Goal: Information Seeking & Learning: Learn about a topic

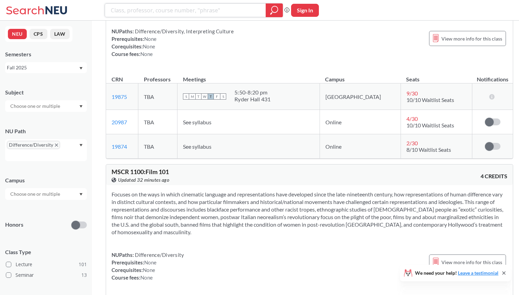
scroll to position [266, 0]
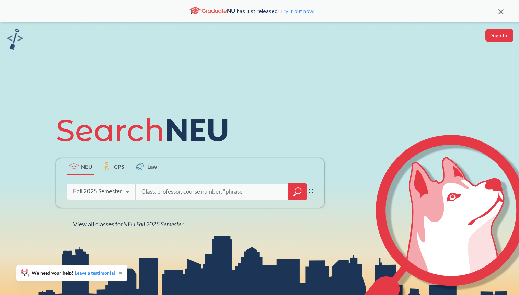
type input "m"
type input "me3480"
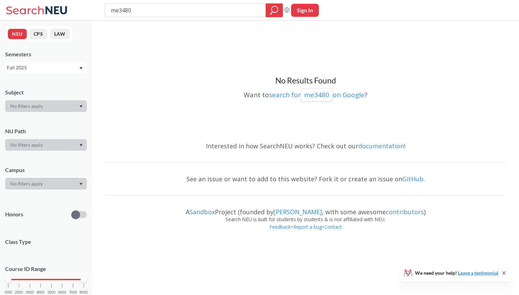
click at [68, 63] on div "Fall 2025" at bounding box center [46, 67] width 82 height 11
click at [52, 102] on div "Summer 2 2025" at bounding box center [48, 102] width 78 height 8
click at [66, 70] on div "Summer 2 2025" at bounding box center [43, 68] width 72 height 8
click at [58, 117] on div "Summer Full 2025" at bounding box center [48, 121] width 78 height 8
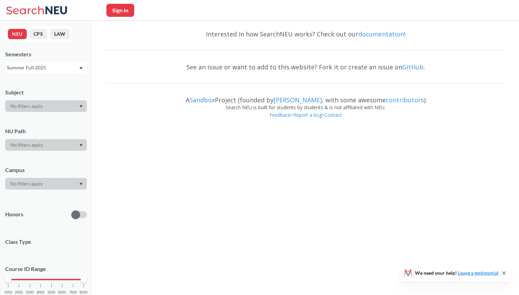
click at [62, 69] on div "Summer Full 2025" at bounding box center [43, 68] width 72 height 8
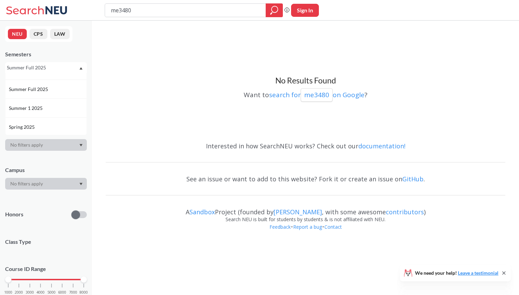
scroll to position [34, 0]
click at [53, 105] on div "Summer 1 2025" at bounding box center [48, 106] width 78 height 8
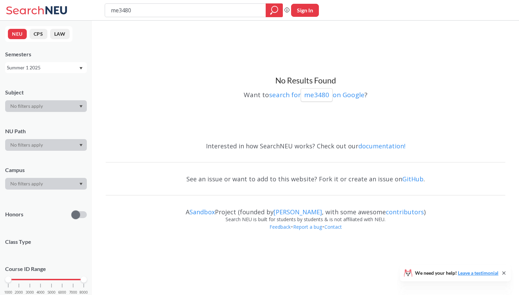
click at [65, 66] on div "Summer 1 2025" at bounding box center [43, 68] width 72 height 8
click at [47, 127] on div "Spring 2025" at bounding box center [48, 126] width 78 height 8
click at [68, 65] on div "Spring 2025" at bounding box center [43, 68] width 72 height 8
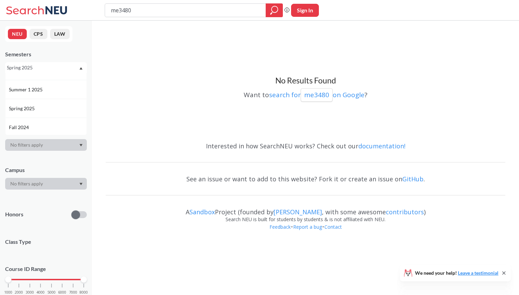
scroll to position [58, 0]
click at [54, 121] on div "Fall 2024" at bounding box center [48, 119] width 78 height 8
click at [65, 68] on div "Fall 2024" at bounding box center [43, 68] width 72 height 8
click at [34, 127] on span "Spring 2024" at bounding box center [22, 125] width 27 height 8
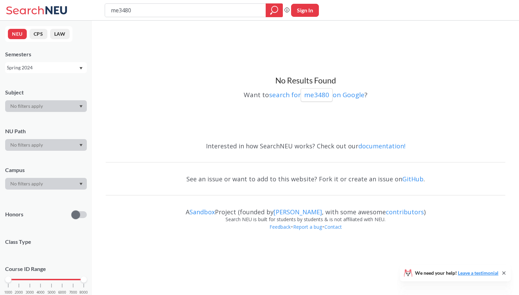
click at [52, 68] on div "Spring 2024" at bounding box center [43, 68] width 72 height 8
click at [43, 94] on div "Spring 2023" at bounding box center [48, 95] width 78 height 8
click at [52, 67] on div "Spring 2023" at bounding box center [43, 68] width 72 height 8
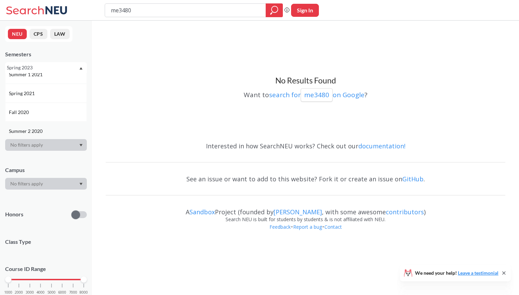
scroll to position [439, 0]
click at [35, 111] on div "Fall 2020" at bounding box center [46, 116] width 82 height 19
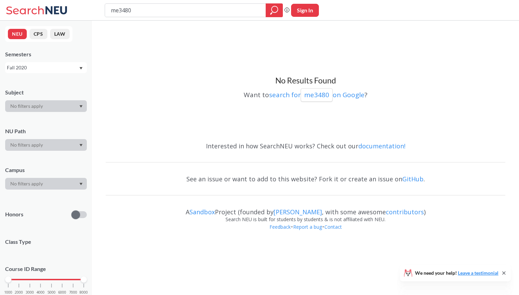
click at [58, 67] on div "Fall 2020" at bounding box center [43, 68] width 72 height 8
click at [46, 84] on div "Fall 2025" at bounding box center [48, 83] width 78 height 8
click at [149, 4] on input "me3480" at bounding box center [185, 10] width 151 height 12
click at [148, 13] on input "me3480" at bounding box center [185, 10] width 151 height 12
drag, startPoint x: 178, startPoint y: 12, endPoint x: 38, endPoint y: 12, distance: 139.8
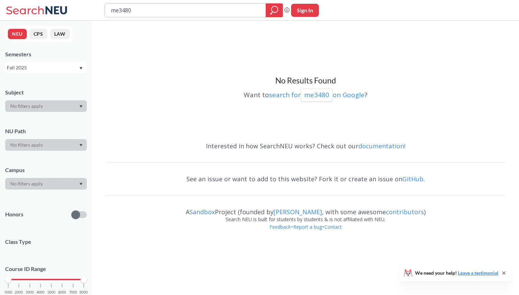
click at [38, 12] on div "me3480 Phrase search guarantees the exact search appears in the results. Ex. If…" at bounding box center [259, 10] width 519 height 21
type input "math"
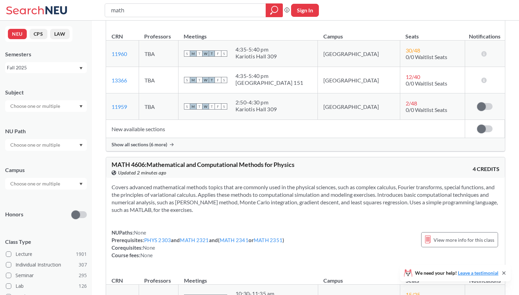
scroll to position [1636, 0]
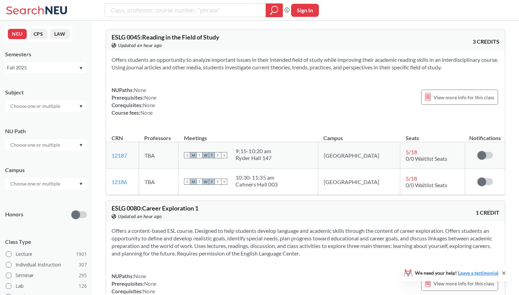
click at [53, 143] on input "text" at bounding box center [36, 145] width 58 height 8
click at [37, 186] on span "Integration Experience" at bounding box center [34, 184] width 50 height 8
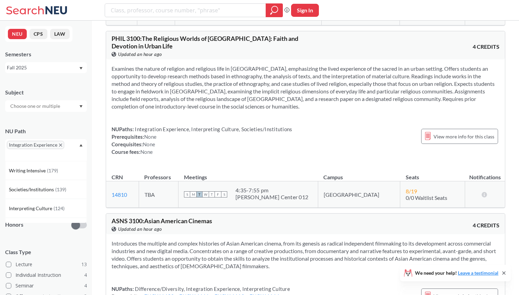
scroll to position [1255, 0]
click at [84, 143] on div "Integration Experience" at bounding box center [46, 150] width 82 height 22
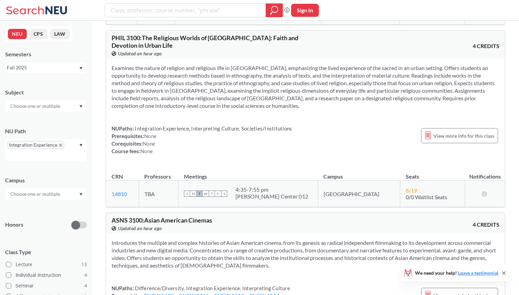
click at [55, 192] on input "text" at bounding box center [36, 194] width 58 height 8
click at [45, 242] on div "Online ( 2 )" at bounding box center [46, 247] width 82 height 19
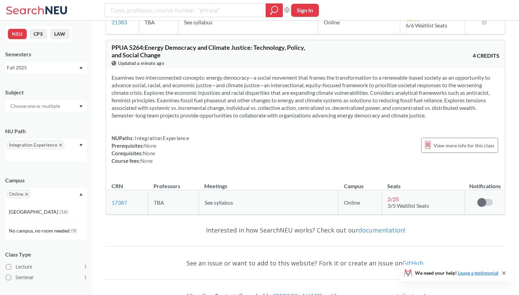
scroll to position [208, 0]
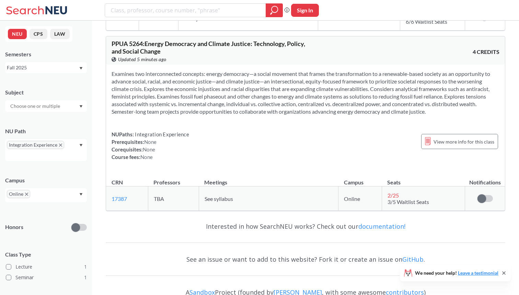
click at [59, 146] on icon "X to remove pill" at bounding box center [60, 145] width 3 height 3
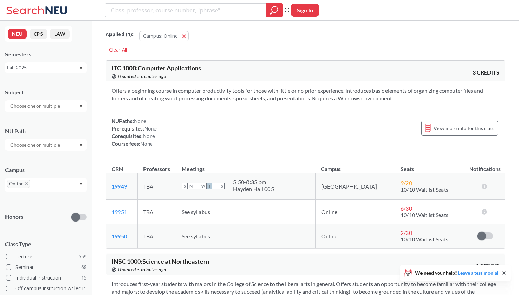
click at [71, 145] on div at bounding box center [46, 145] width 82 height 12
click at [52, 190] on div "Difference/Diversity ( 10 )" at bounding box center [46, 184] width 82 height 19
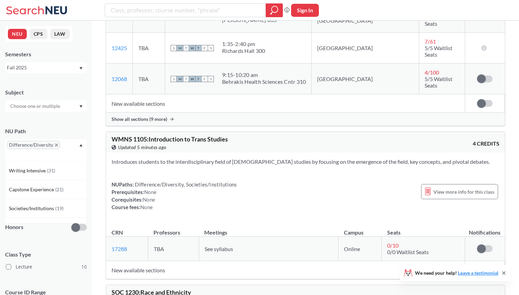
scroll to position [399, 0]
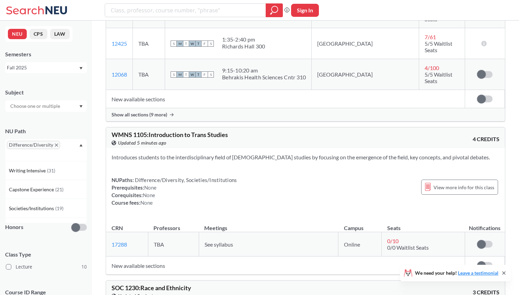
click at [80, 146] on icon "Dropdown arrow" at bounding box center [80, 145] width 3 height 3
click at [27, 191] on span "Online" at bounding box center [18, 194] width 23 height 8
click at [24, 194] on span "Online" at bounding box center [18, 194] width 23 height 8
click at [27, 195] on icon "X to remove pill" at bounding box center [26, 194] width 3 height 3
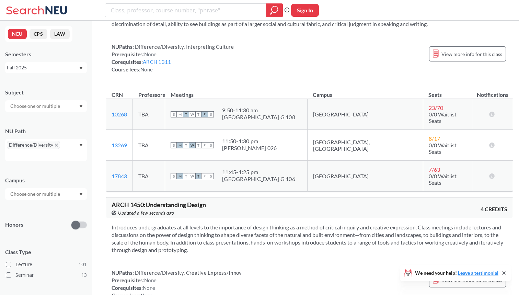
scroll to position [5833, 0]
